Goal: Task Accomplishment & Management: Complete application form

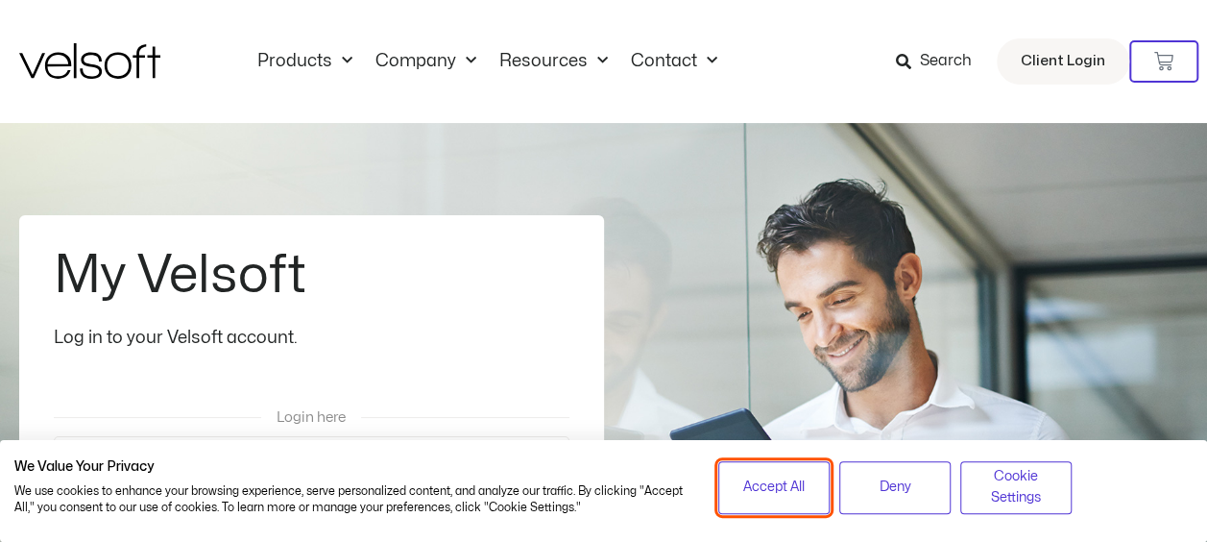
drag, startPoint x: 782, startPoint y: 472, endPoint x: 779, endPoint y: 459, distance: 12.8
click at [782, 474] on button "Accept All" at bounding box center [773, 487] width 111 height 53
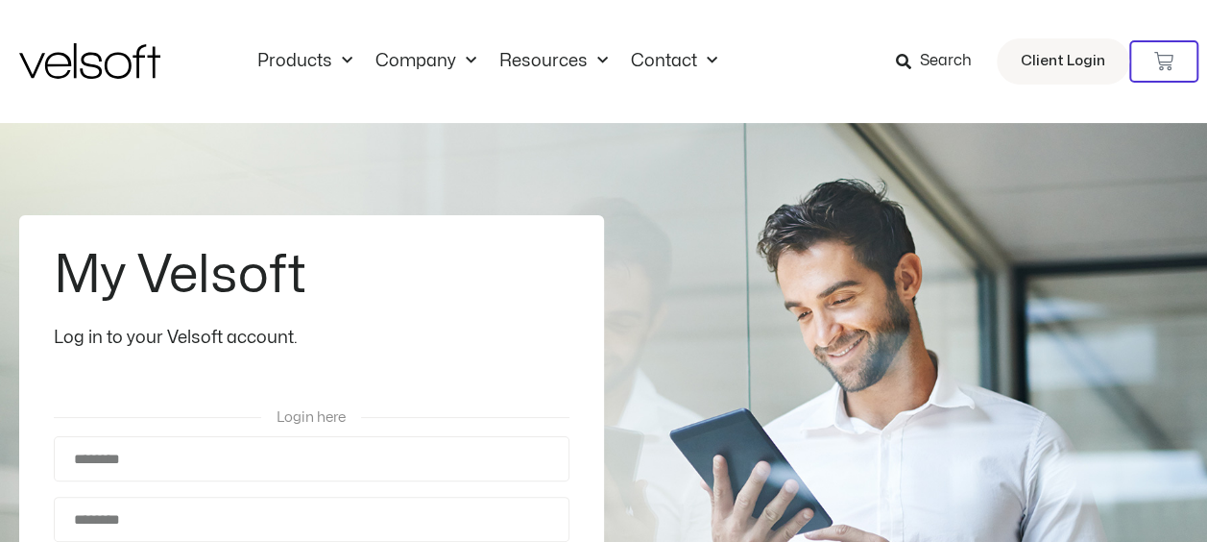
click at [169, 427] on div "Login here" at bounding box center [312, 417] width 516 height 37
drag, startPoint x: 345, startPoint y: 380, endPoint x: 347, endPoint y: 394, distance: 13.6
click at [346, 386] on div at bounding box center [312, 375] width 516 height 48
click at [350, 410] on span "Login here" at bounding box center [312, 417] width 516 height 14
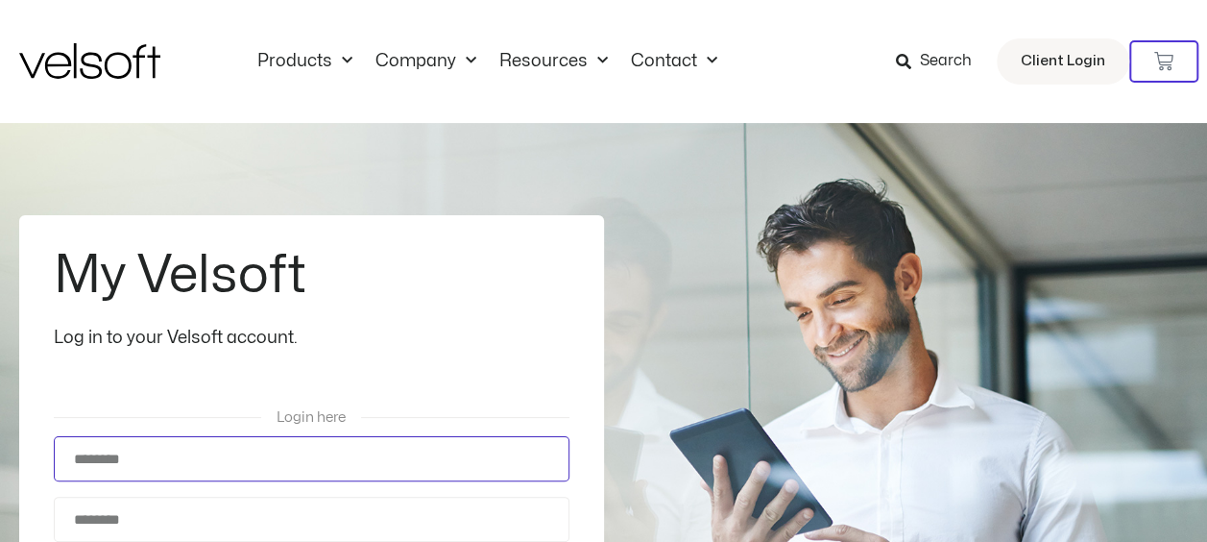
click at [253, 459] on input "Username" at bounding box center [312, 458] width 516 height 45
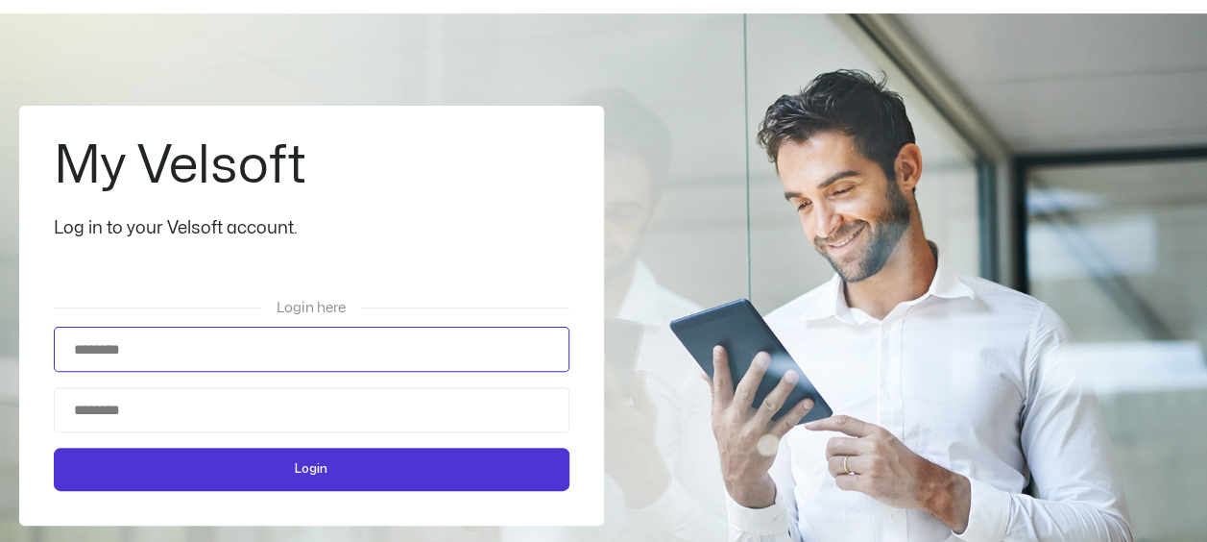
scroll to position [183, 0]
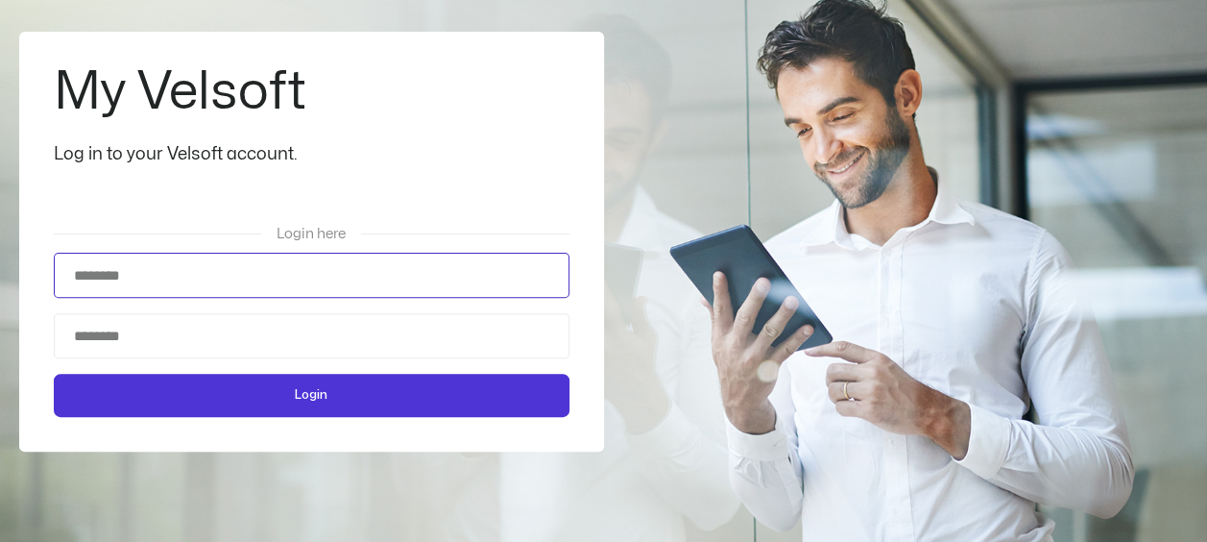
click at [188, 272] on input "Username" at bounding box center [312, 275] width 516 height 45
